Goal: Transaction & Acquisition: Purchase product/service

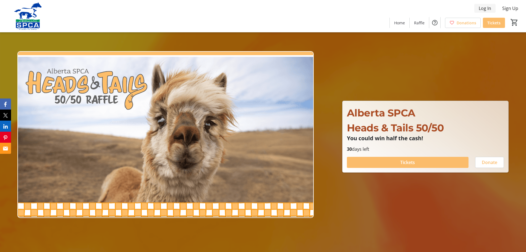
click at [486, 10] on span "Log In" at bounding box center [484, 8] width 12 height 7
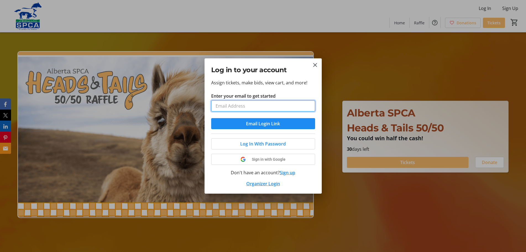
click at [260, 104] on input "Enter your email to get started" at bounding box center [263, 105] width 104 height 11
type input "[PERSON_NAME][EMAIL_ADDRESS][DOMAIN_NAME][PERSON_NAME]"
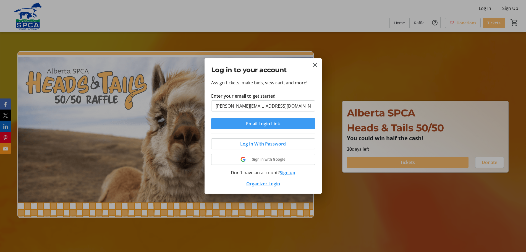
click at [266, 124] on span "Email Login Link" at bounding box center [263, 123] width 34 height 7
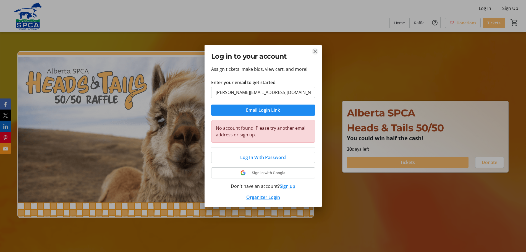
click at [317, 51] on mat-icon "Close" at bounding box center [315, 51] width 7 height 7
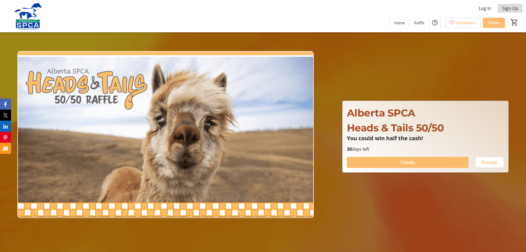
click at [510, 7] on span "Sign Up" at bounding box center [510, 8] width 16 height 7
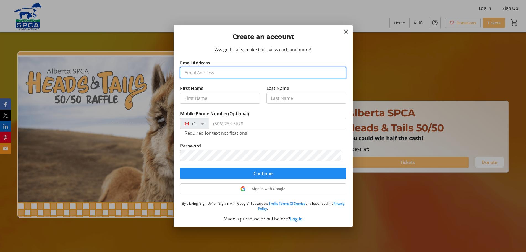
click at [235, 77] on input "Email Address" at bounding box center [263, 72] width 166 height 11
type input "[PERSON_NAME][EMAIL_ADDRESS][DOMAIN_NAME][PERSON_NAME]"
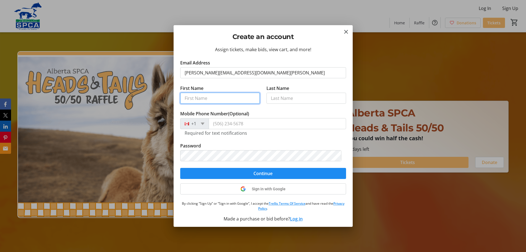
type input "[PERSON_NAME]"
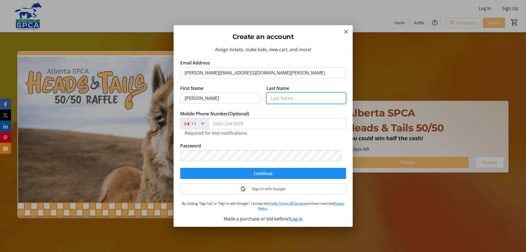
type input "Duhault"
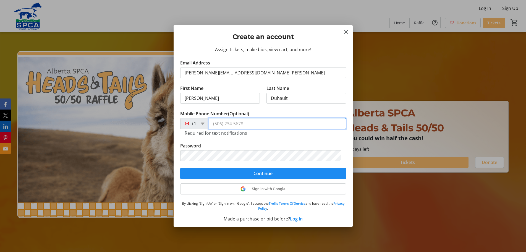
type input "[PHONE_NUMBER]"
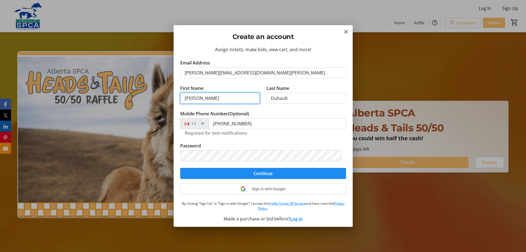
click at [212, 100] on input "[PERSON_NAME]" at bounding box center [220, 98] width 80 height 11
type input "[PERSON_NAME]"
click at [254, 144] on tr-form-field "Password" at bounding box center [263, 154] width 166 height 25
click at [238, 163] on tr-form-field "Password" at bounding box center [263, 154] width 166 height 25
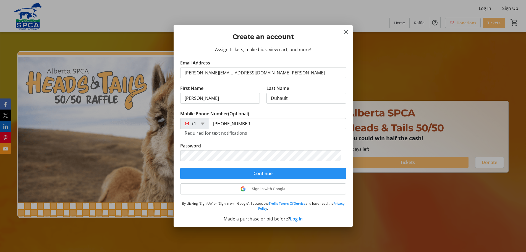
click at [259, 170] on span "Continue" at bounding box center [262, 173] width 19 height 7
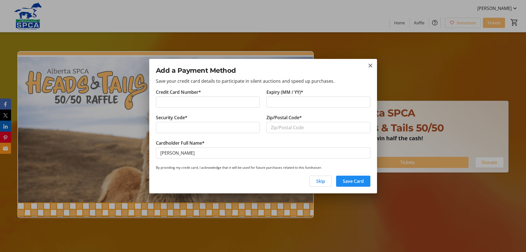
click at [231, 115] on div "Security Code*" at bounding box center [207, 126] width 110 height 25
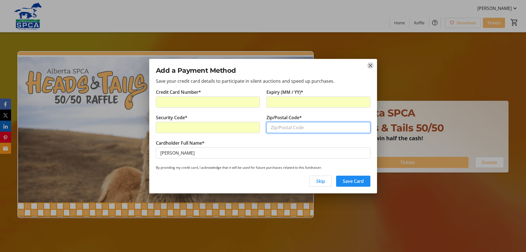
click at [277, 128] on input "Zip/Postal Code*" at bounding box center [318, 127] width 104 height 11
type input "T3H4W6"
click at [349, 181] on span "Save Card" at bounding box center [352, 181] width 21 height 7
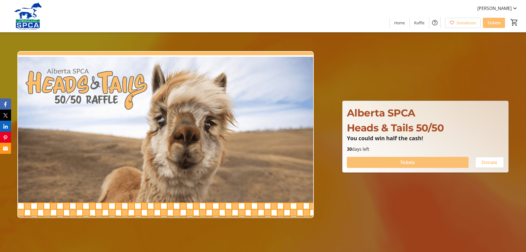
click at [404, 160] on span "Tickets" at bounding box center [407, 162] width 15 height 7
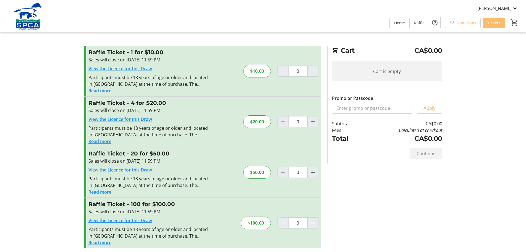
scroll to position [3, 0]
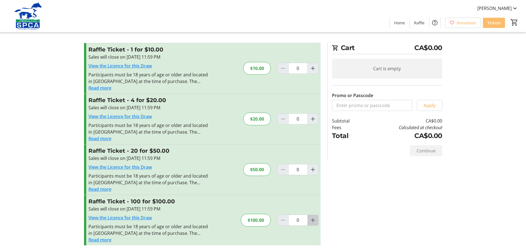
click at [312, 221] on mat-icon "Increment by one" at bounding box center [312, 220] width 7 height 7
type input "1"
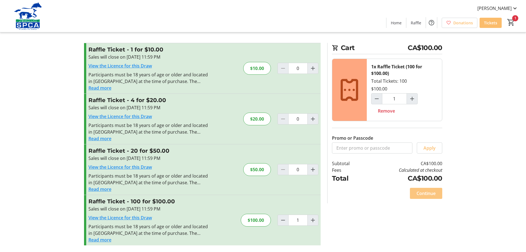
click at [429, 194] on span "Continue" at bounding box center [425, 193] width 19 height 7
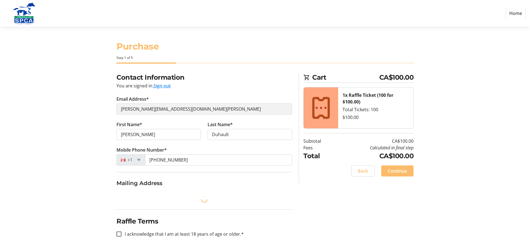
select select "CA"
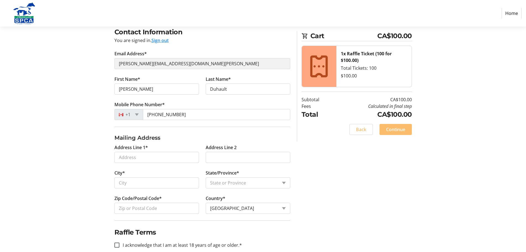
scroll to position [55, 0]
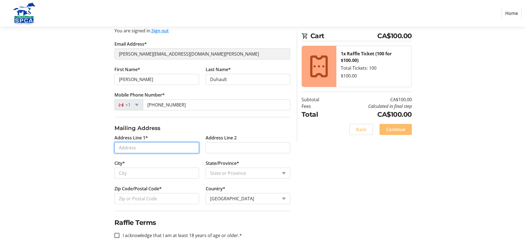
click at [139, 149] on input "Address Line 1*" at bounding box center [156, 147] width 85 height 11
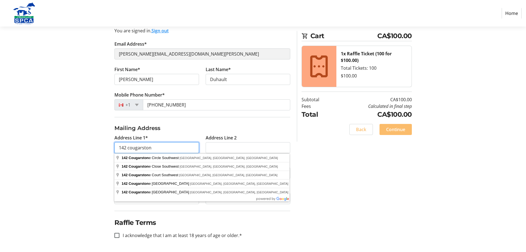
type input "[STREET_ADDRESS]"
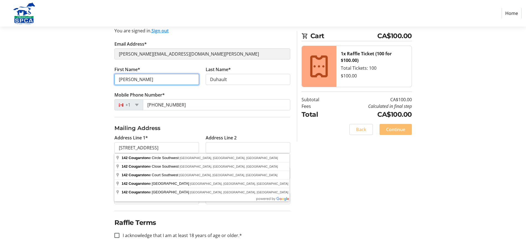
type input "[PERSON_NAME]"
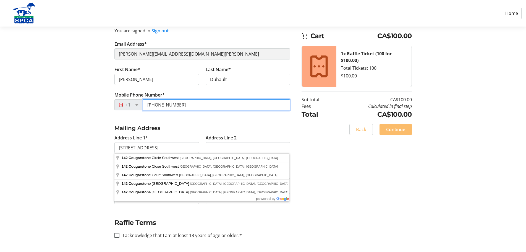
type input "[PHONE_NUMBER]"
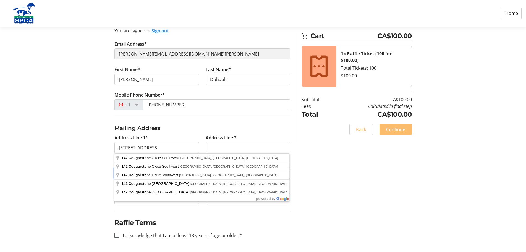
type input "[GEOGRAPHIC_DATA]"
select select "AB"
type input "T3H4W6"
type input "[PHONE_NUMBER]"
click at [338, 170] on div "Contact Information You are signed in. Sign out Email Address* [EMAIL_ADDRESS][…" at bounding box center [263, 134] width 365 height 234
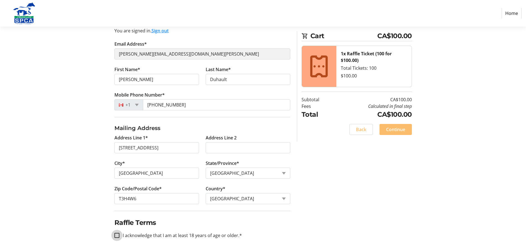
click at [115, 233] on input "I acknowledge that I am at least 18 years of age or older.*" at bounding box center [116, 235] width 5 height 5
checkbox input "true"
click at [392, 129] on span "Continue" at bounding box center [395, 129] width 19 height 7
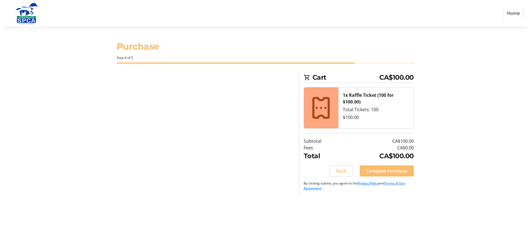
scroll to position [0, 0]
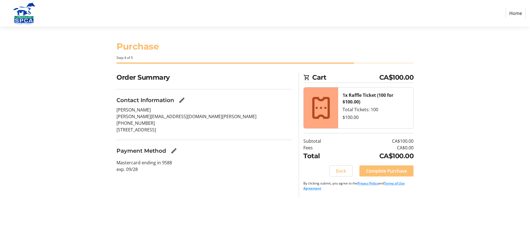
click at [391, 173] on span "Complete Purchase" at bounding box center [386, 170] width 41 height 7
